Goal: Task Accomplishment & Management: Manage account settings

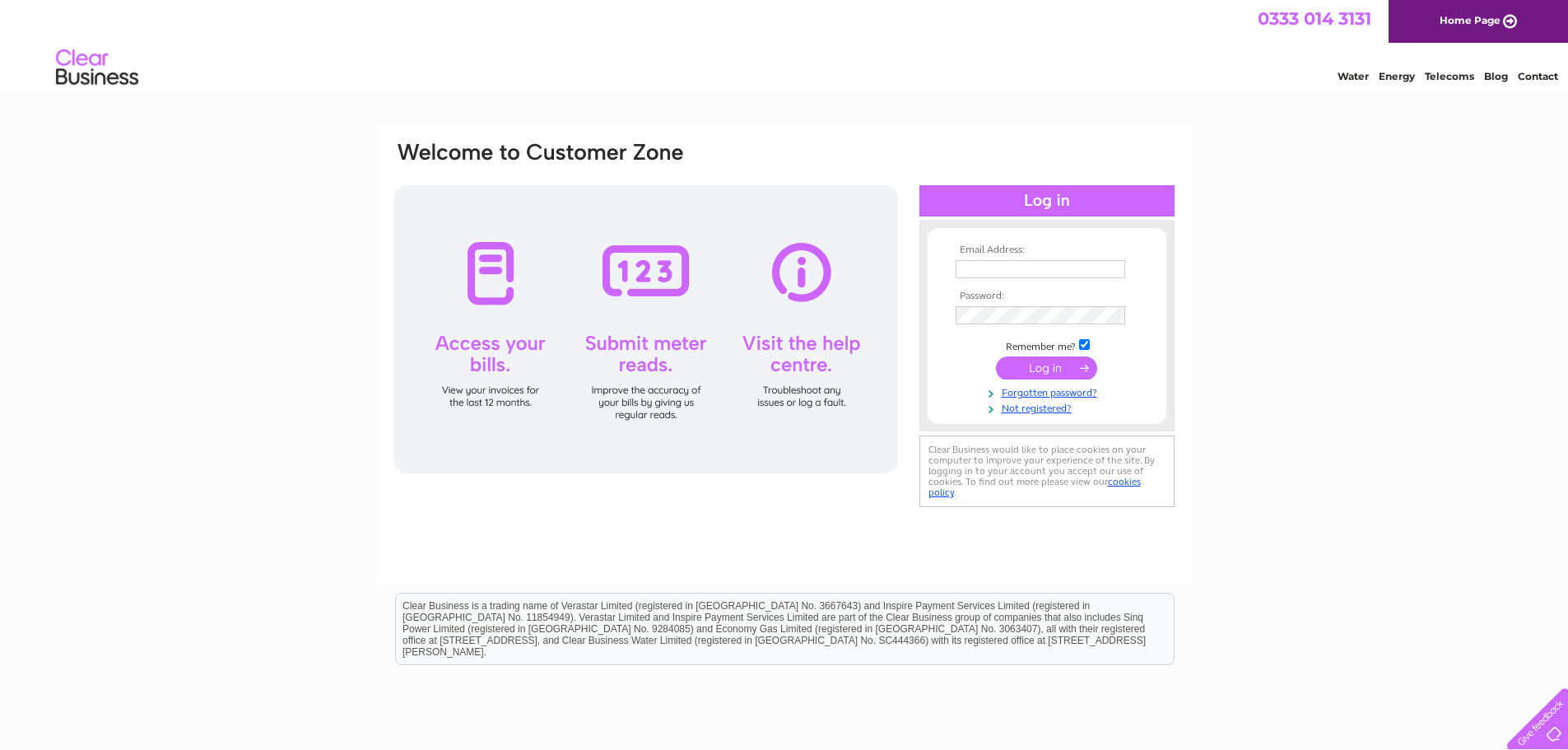
type input "sazzieruss@aol.com"
click at [1041, 371] on input "submit" at bounding box center [1047, 368] width 101 height 23
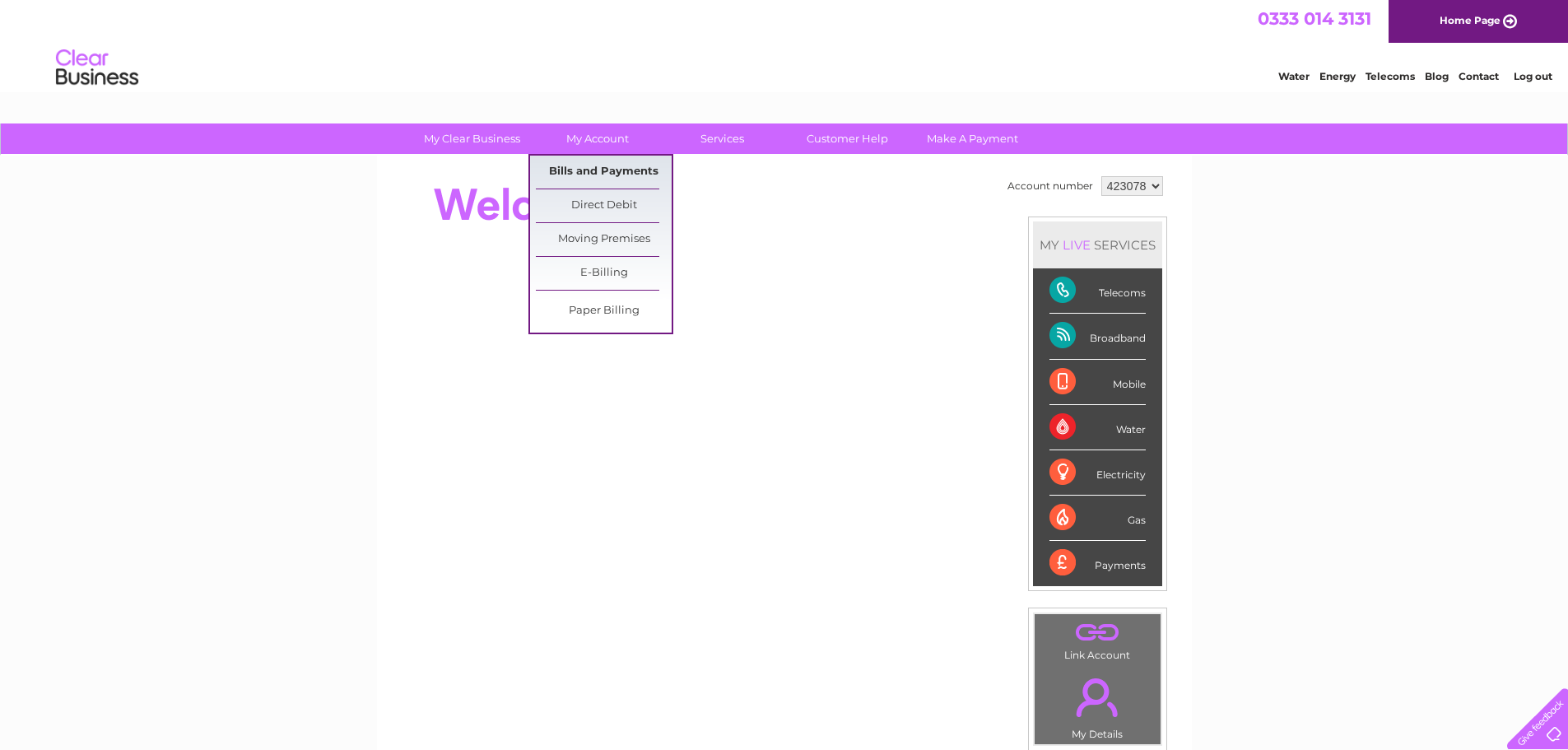
click at [586, 169] on link "Bills and Payments" at bounding box center [603, 172] width 136 height 33
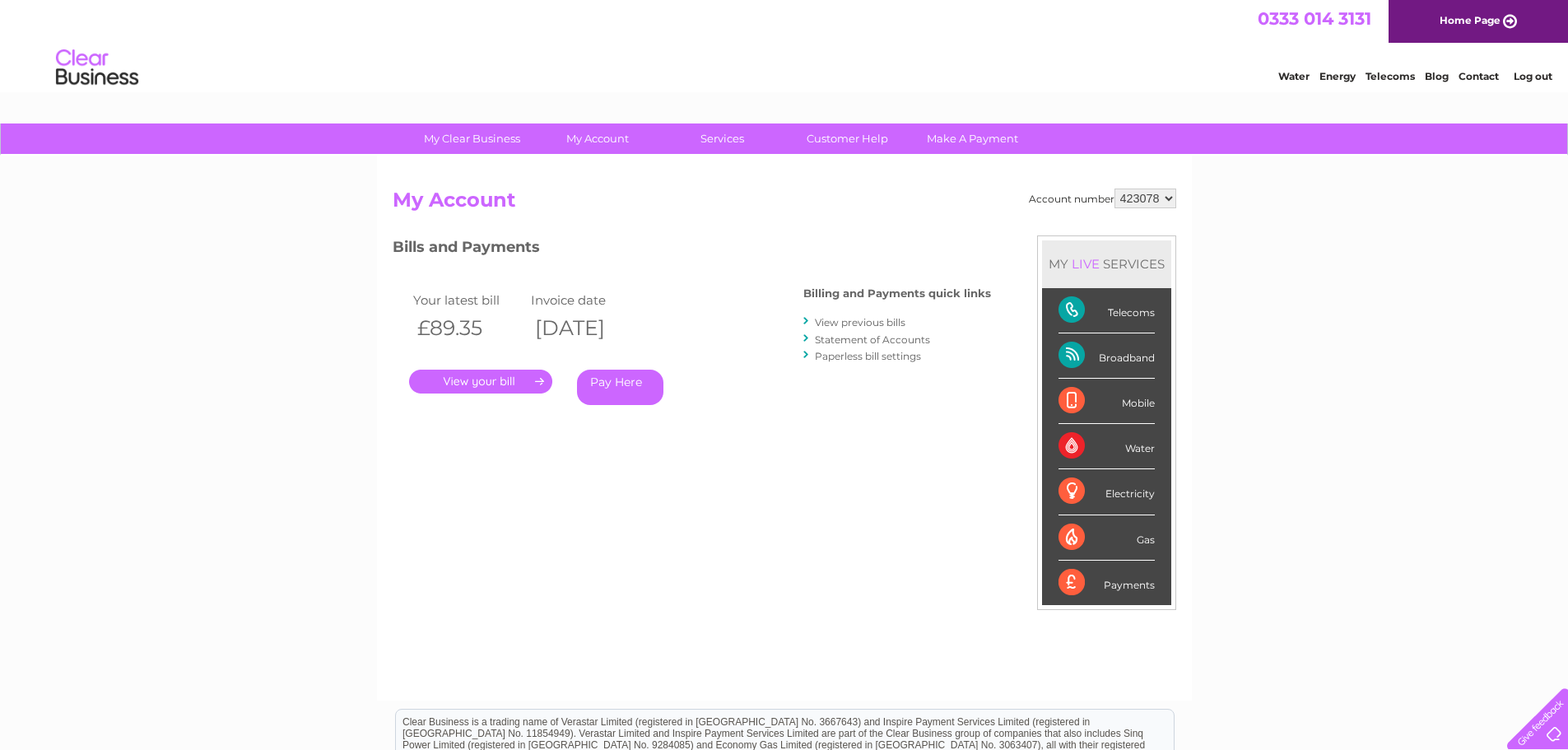
click at [541, 385] on link "." at bounding box center [480, 381] width 143 height 24
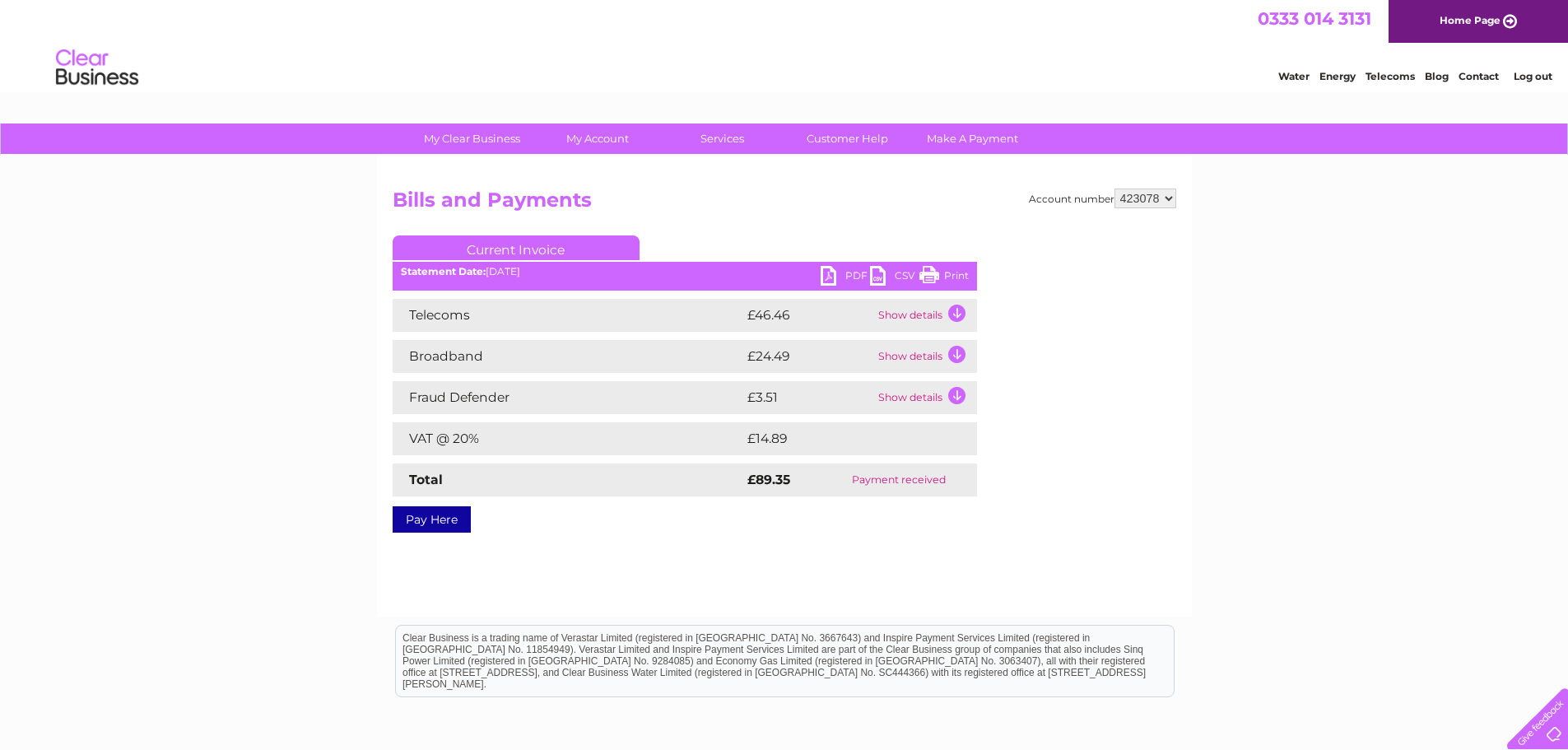
click at [825, 275] on link "PDF" at bounding box center [845, 277] width 50 height 24
